Goal: Navigation & Orientation: Find specific page/section

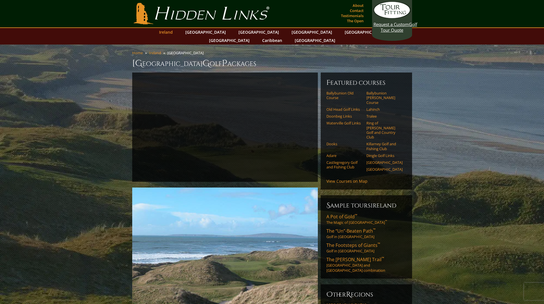
click at [176, 32] on link "Ireland" at bounding box center [165, 32] width 19 height 8
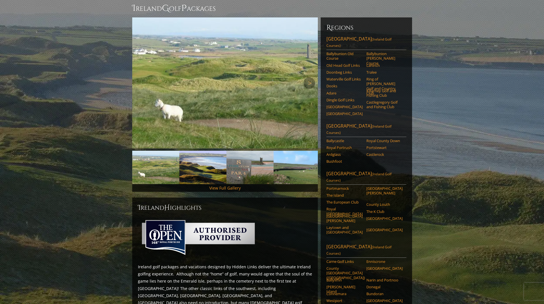
scroll to position [57, 0]
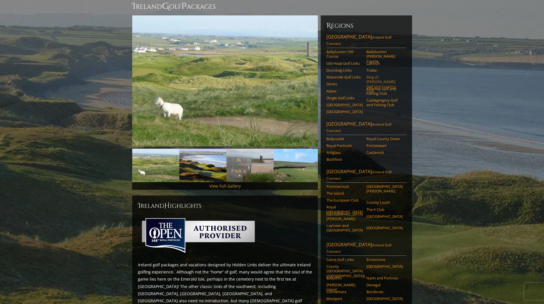
click at [389, 75] on link "Ring of [PERSON_NAME] Golf and Country Club" at bounding box center [384, 84] width 36 height 19
